Goal: Transaction & Acquisition: Download file/media

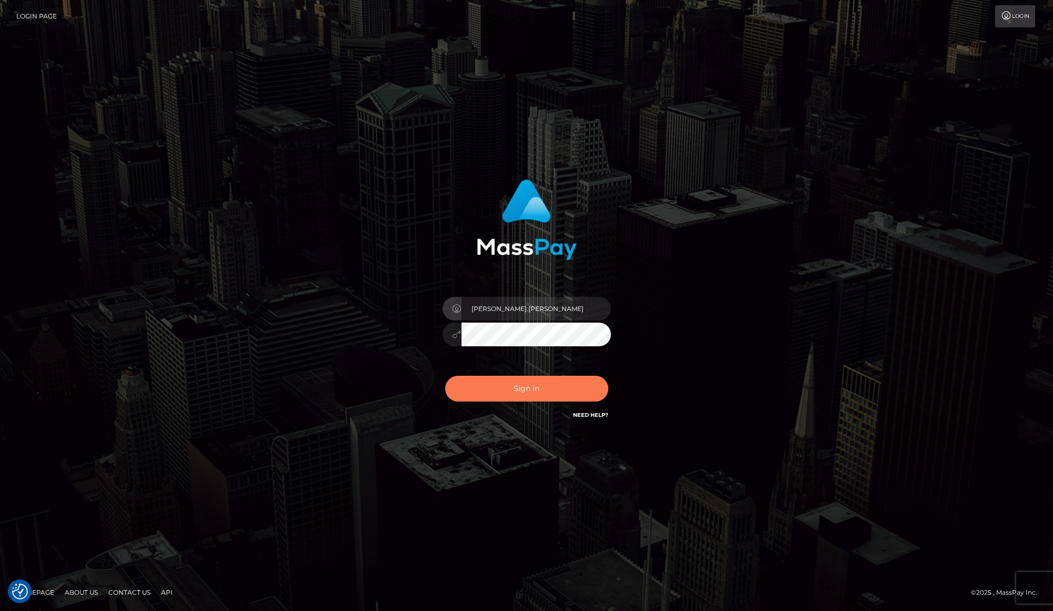
click at [526, 390] on button "Sign in" at bounding box center [526, 389] width 163 height 26
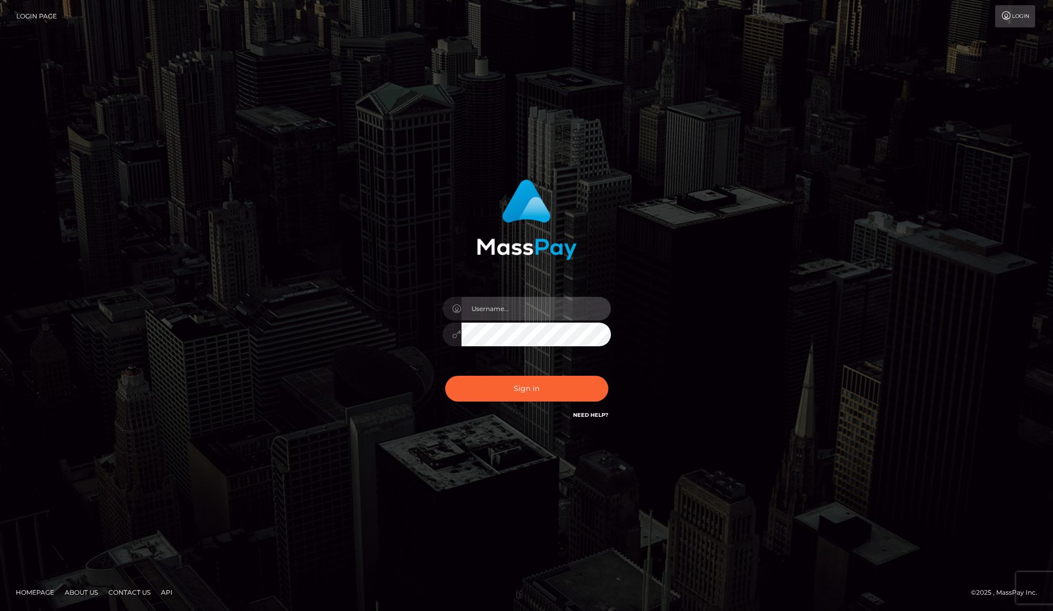
type input "karl.cope"
click at [546, 385] on button "Sign in" at bounding box center [526, 389] width 163 height 26
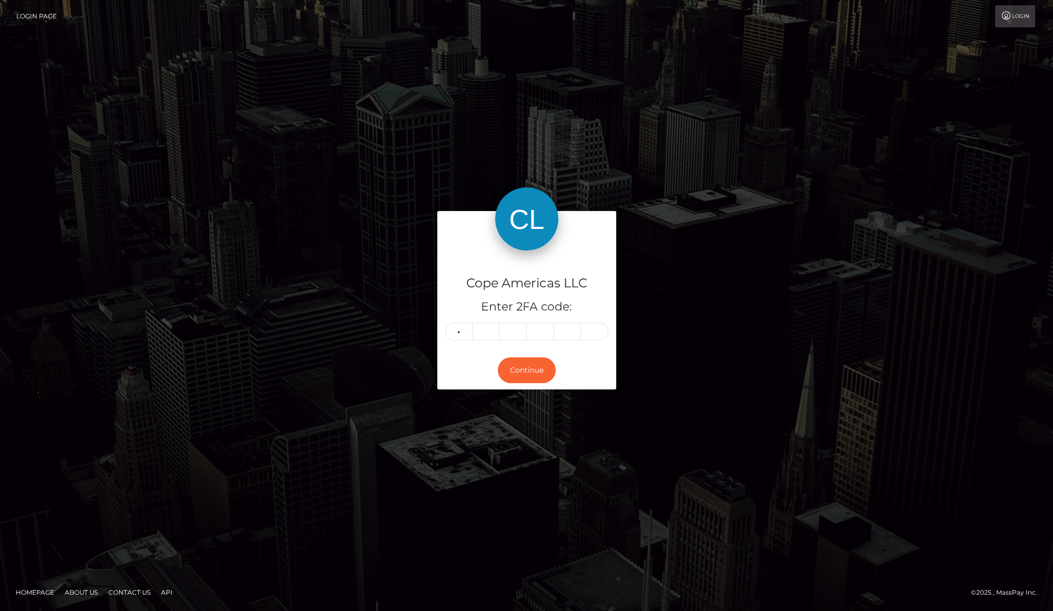
type input "7"
type input "1"
type input "4"
type input "3"
type input "7"
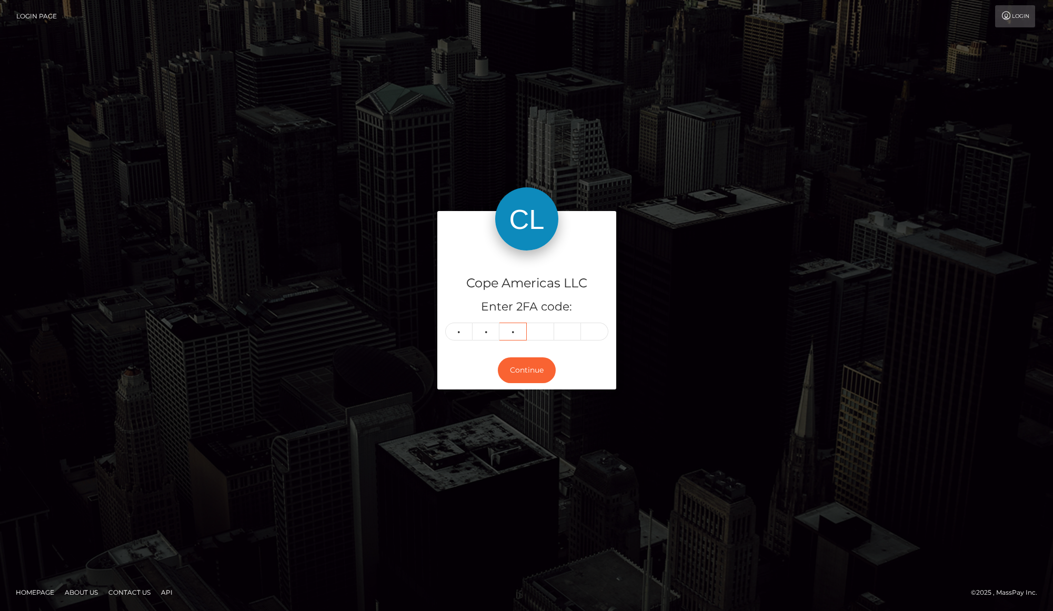
type input "1"
type input "6"
type input "9"
type input "6"
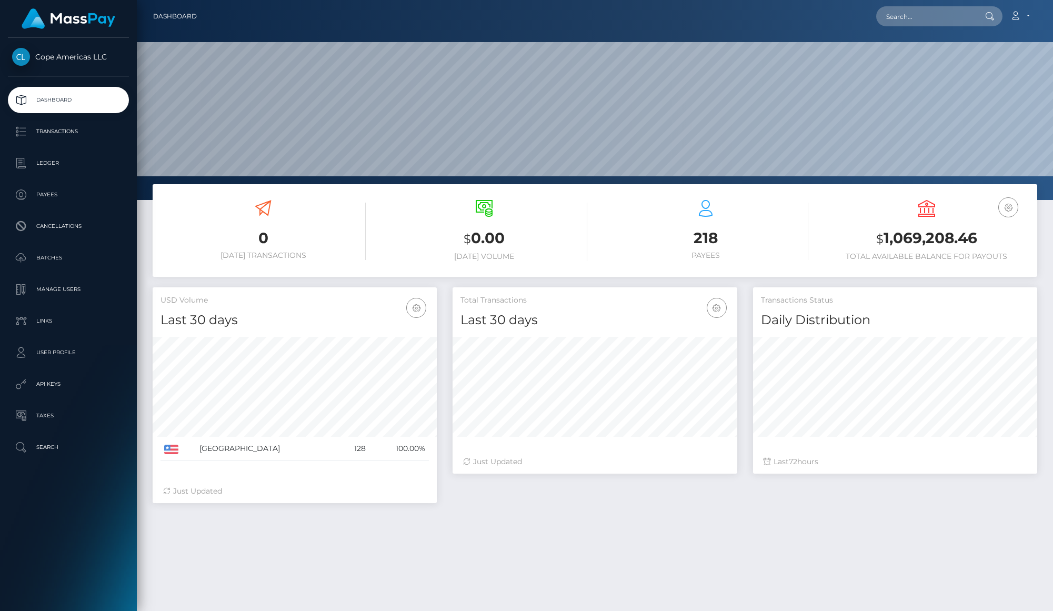
scroll to position [186, 284]
click at [80, 153] on link "Ledger" at bounding box center [68, 163] width 121 height 26
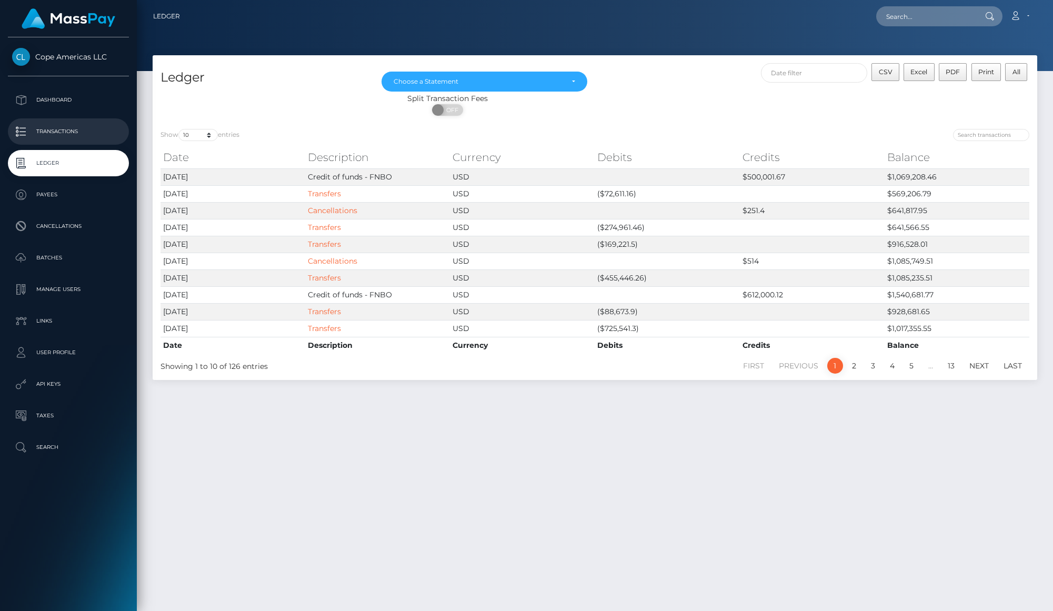
click at [80, 133] on p "Transactions" at bounding box center [68, 132] width 113 height 16
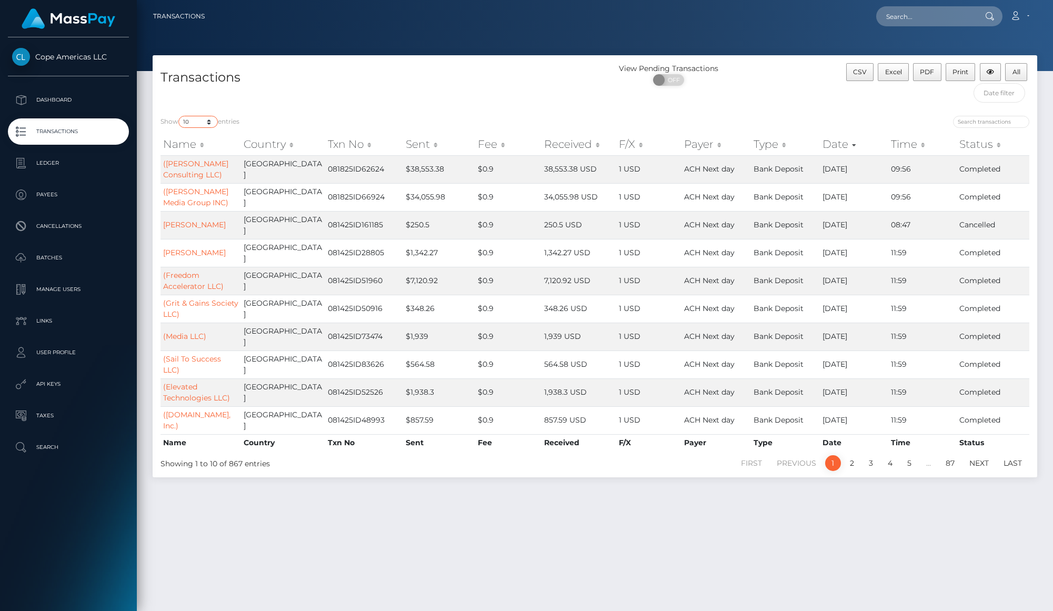
click at [205, 127] on select "10 25 50 100 250 500 1,000 3,500" at bounding box center [197, 122] width 39 height 12
select select "3500"
click at [179, 116] on select "10 25 50 100 250 500 1,000 3,500" at bounding box center [197, 122] width 39 height 12
click at [364, 99] on div "Transactions" at bounding box center [374, 85] width 442 height 45
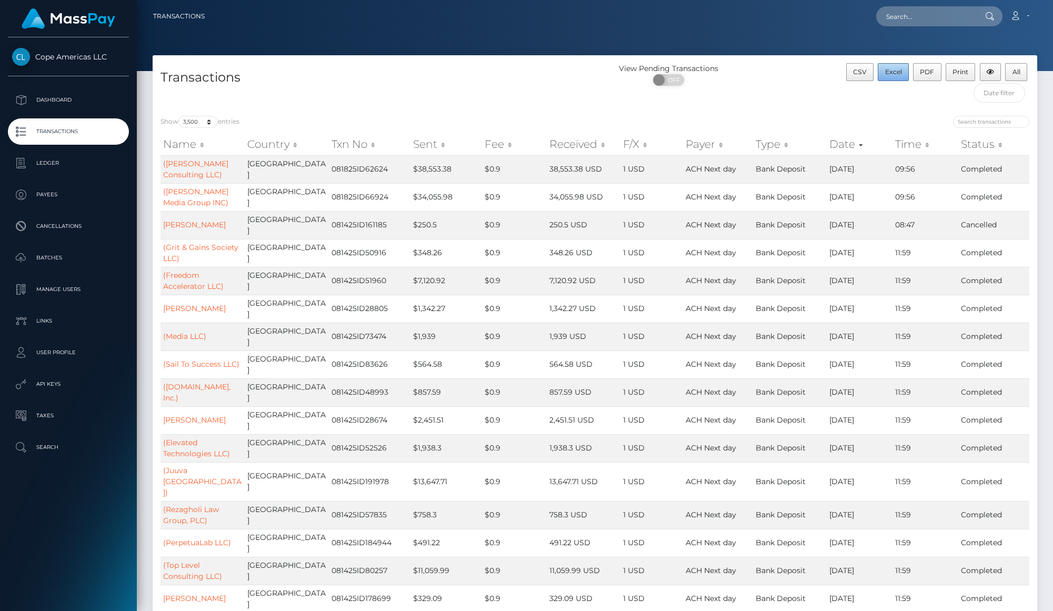
click at [898, 73] on span "Excel" at bounding box center [893, 72] width 17 height 8
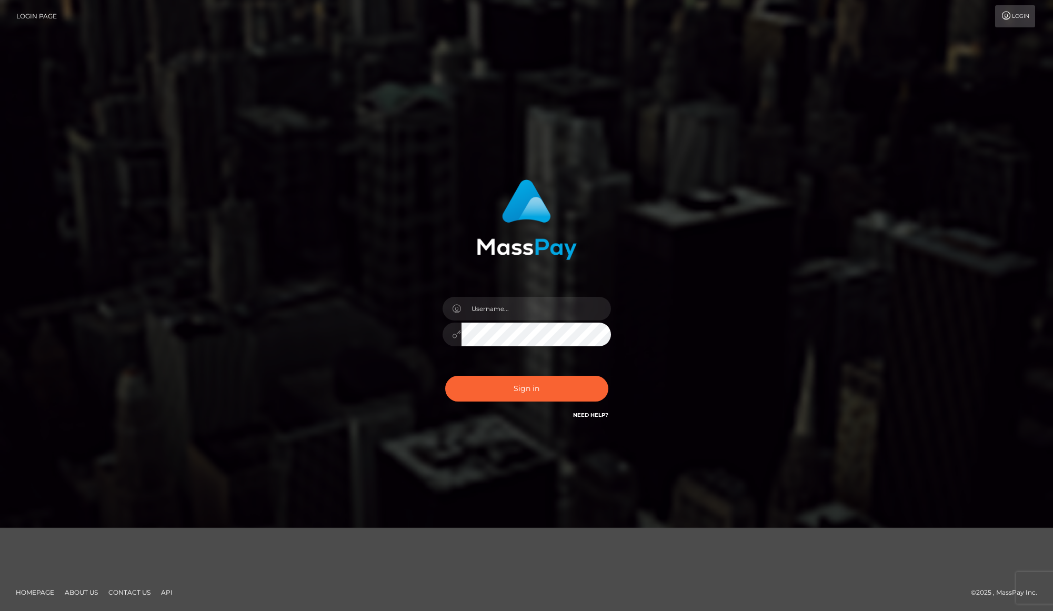
type input "[PERSON_NAME].[PERSON_NAME]"
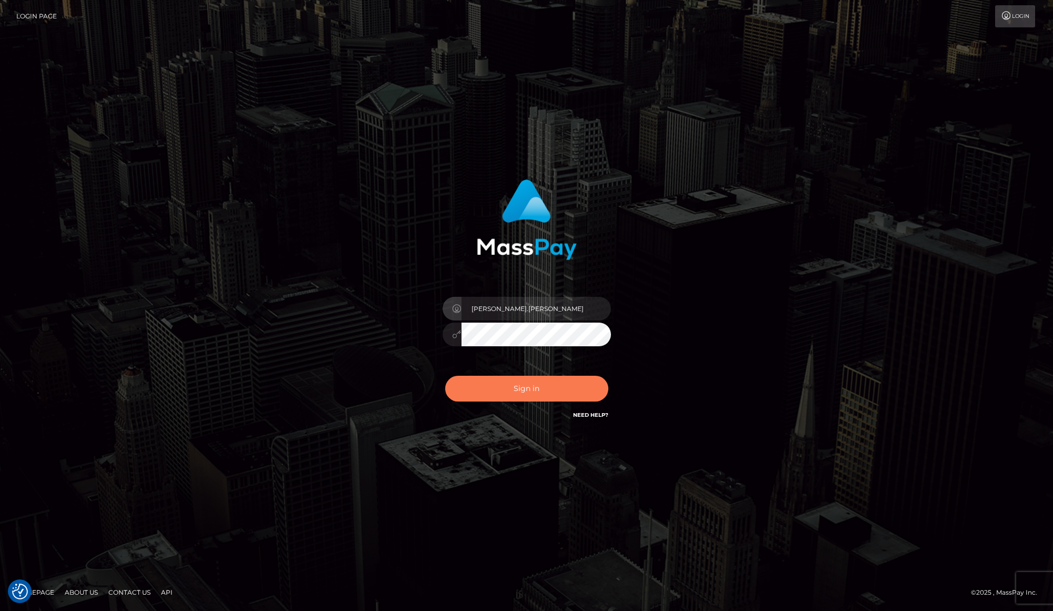
click at [547, 388] on button "Sign in" at bounding box center [526, 389] width 163 height 26
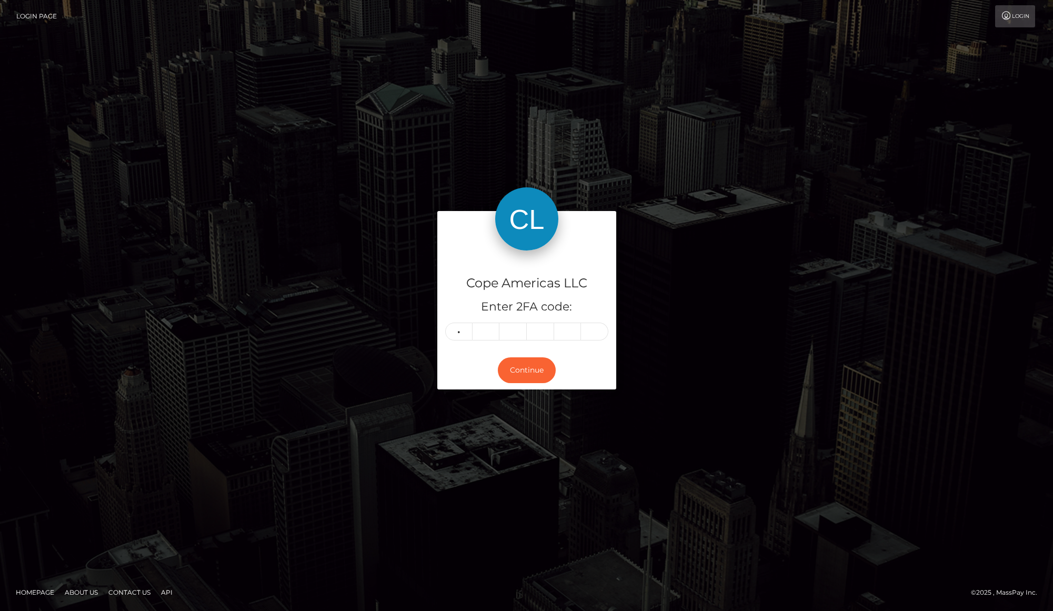
type input "5"
type input "1"
type input "6"
type input "9"
type input "1"
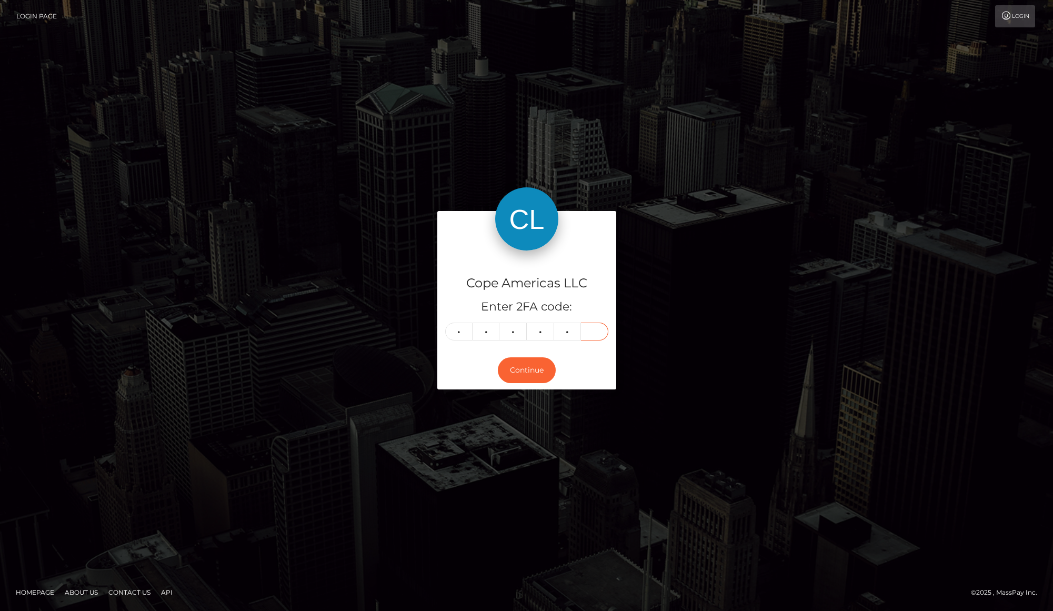
type input "1"
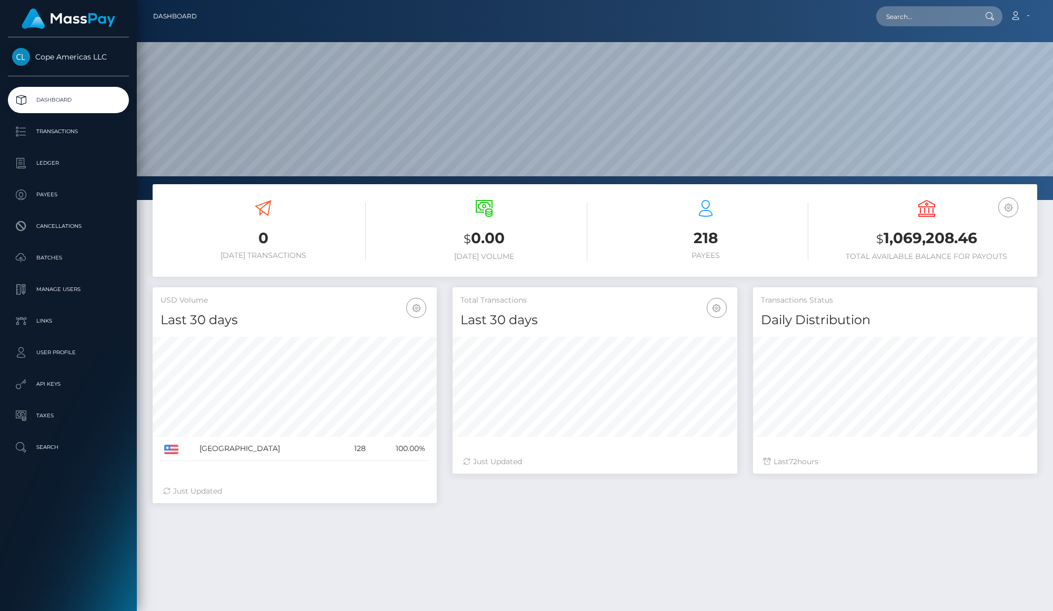
scroll to position [186, 284]
click at [55, 168] on p "Ledger" at bounding box center [68, 163] width 113 height 16
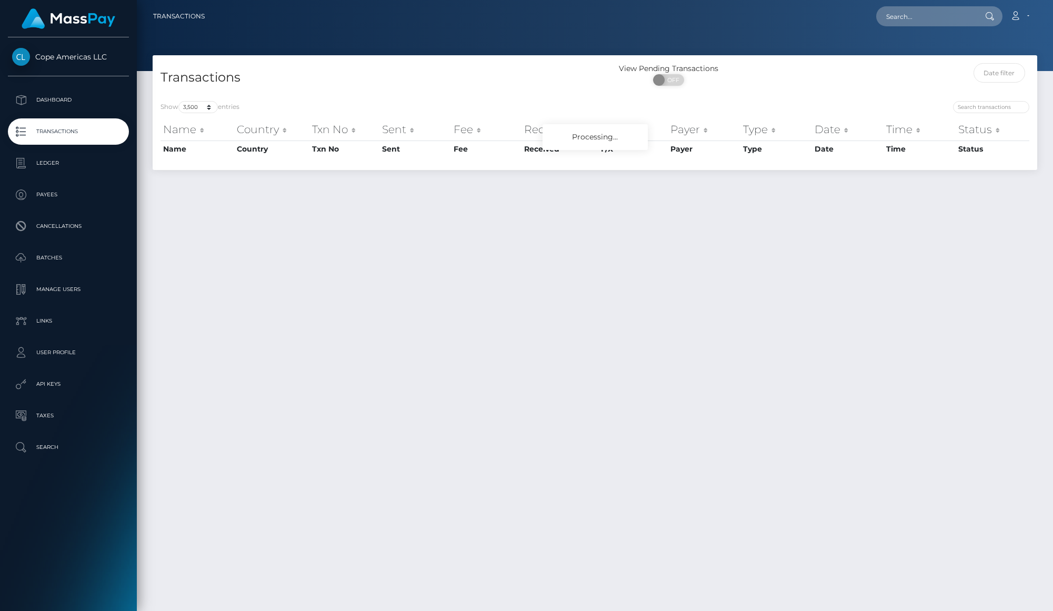
select select "3500"
click at [66, 160] on p "Ledger" at bounding box center [68, 163] width 113 height 16
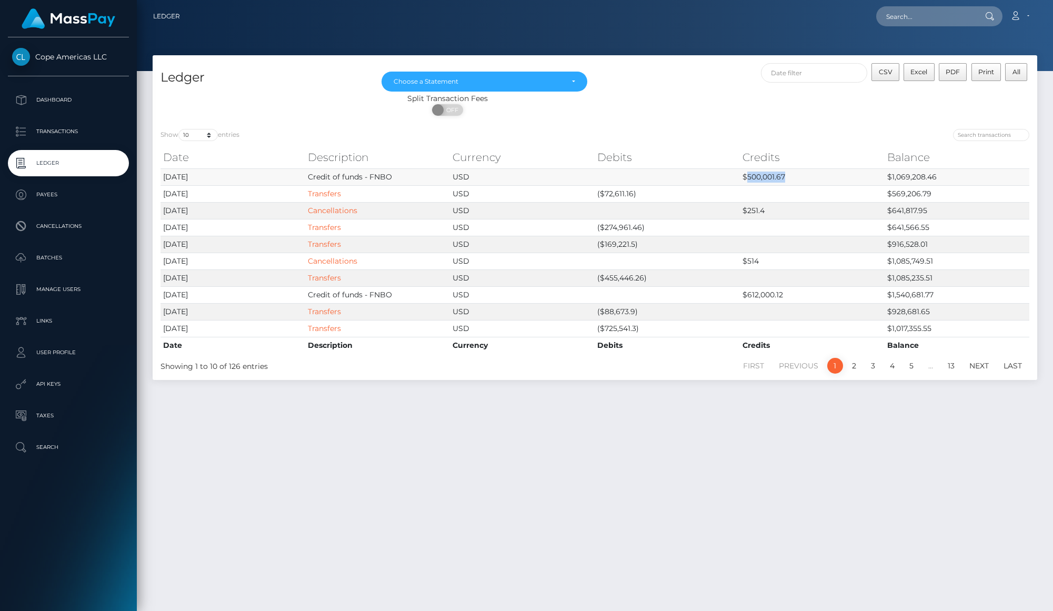
drag, startPoint x: 796, startPoint y: 178, endPoint x: 746, endPoint y: 181, distance: 50.1
click at [746, 181] on td "$500,001.67" at bounding box center [812, 176] width 145 height 17
copy td "500,001.67"
click at [615, 113] on div "ON OFF" at bounding box center [448, 112] width 590 height 17
click at [47, 115] on ul "Dashboard Transactions Ledger Payees Cancellations Batches Links" at bounding box center [68, 274] width 137 height 374
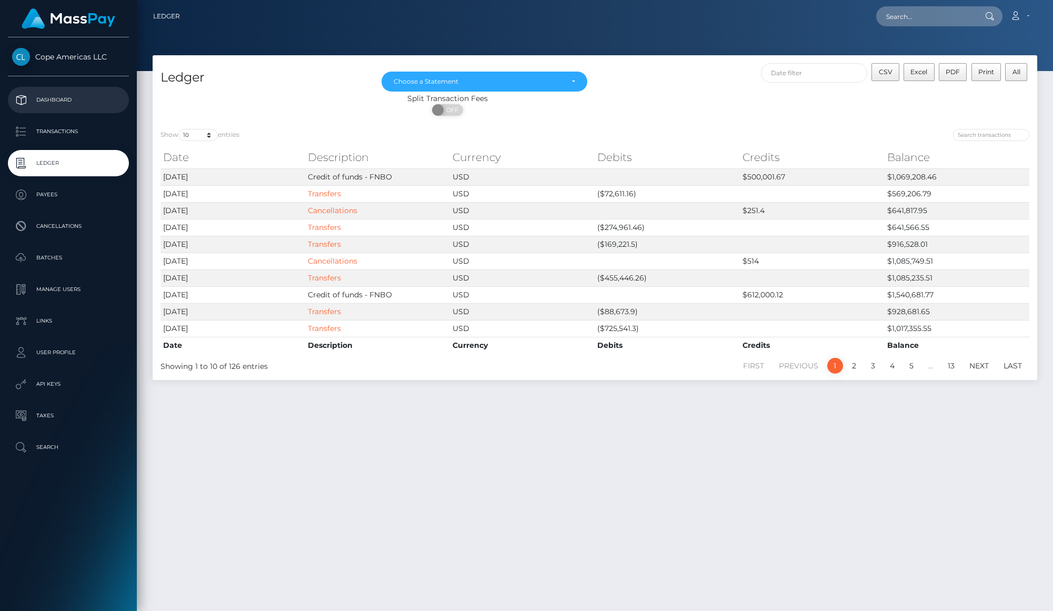
click at [48, 107] on p "Dashboard" at bounding box center [68, 100] width 113 height 16
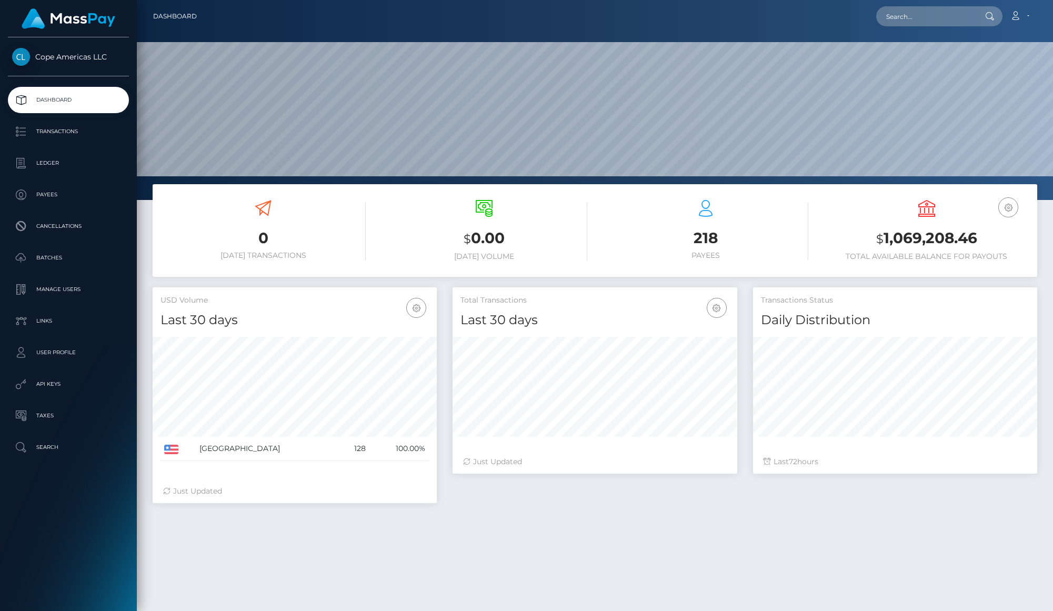
scroll to position [186, 284]
